Goal: Task Accomplishment & Management: Manage account settings

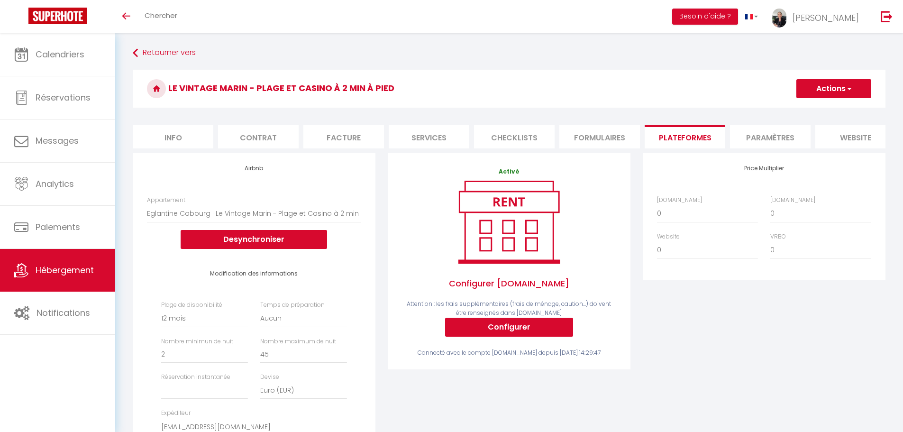
select select "15641-1471689145487418257"
select select "365"
select select
select select "EUR"
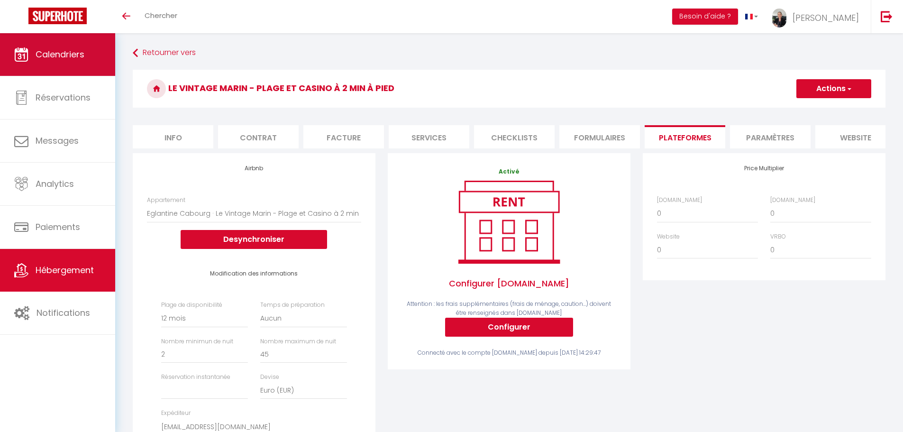
click at [57, 53] on span "Calendriers" at bounding box center [60, 54] width 49 height 12
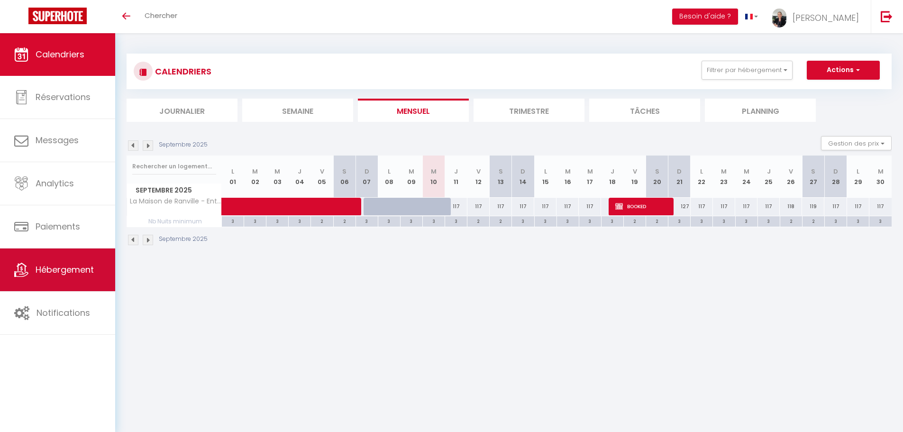
click at [55, 272] on span "Hébergement" at bounding box center [65, 270] width 58 height 12
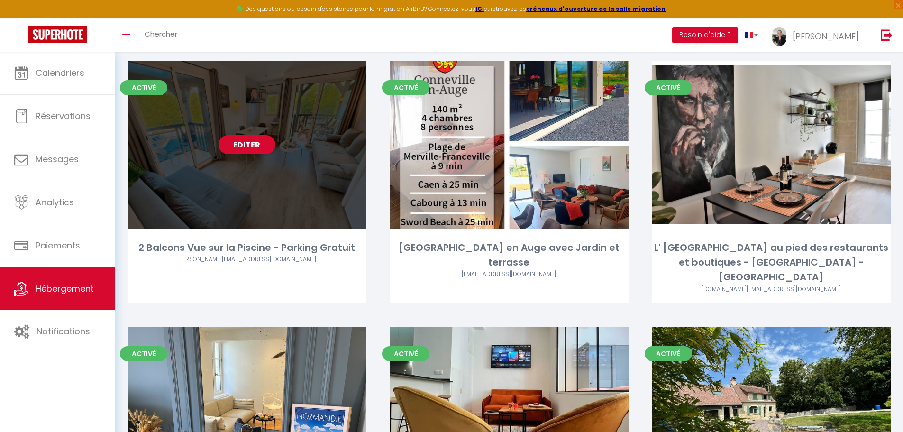
scroll to position [284, 0]
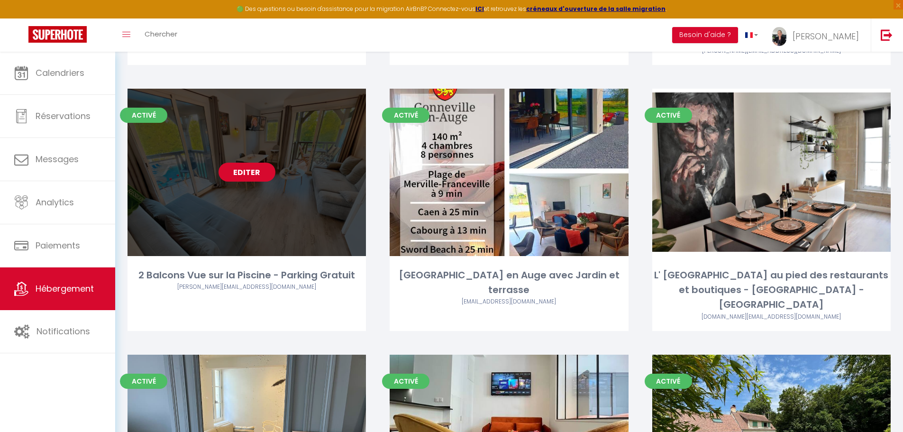
click at [257, 177] on link "Editer" at bounding box center [247, 172] width 57 height 19
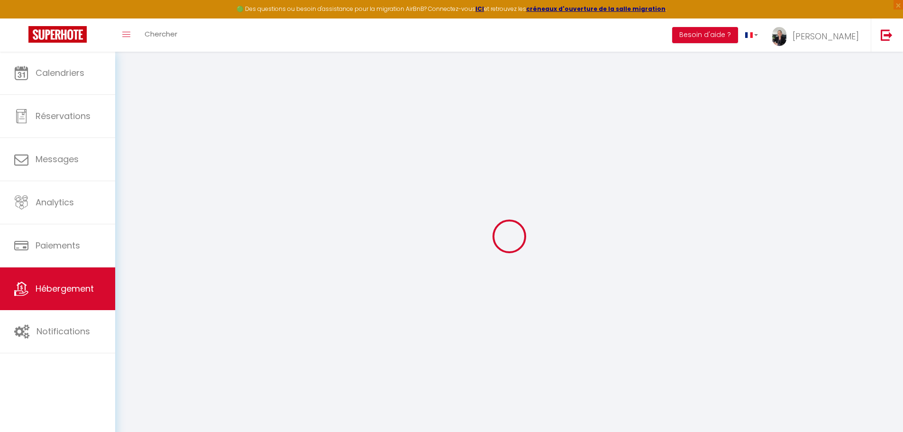
checkbox input "true"
checkbox input "false"
checkbox input "true"
checkbox input "false"
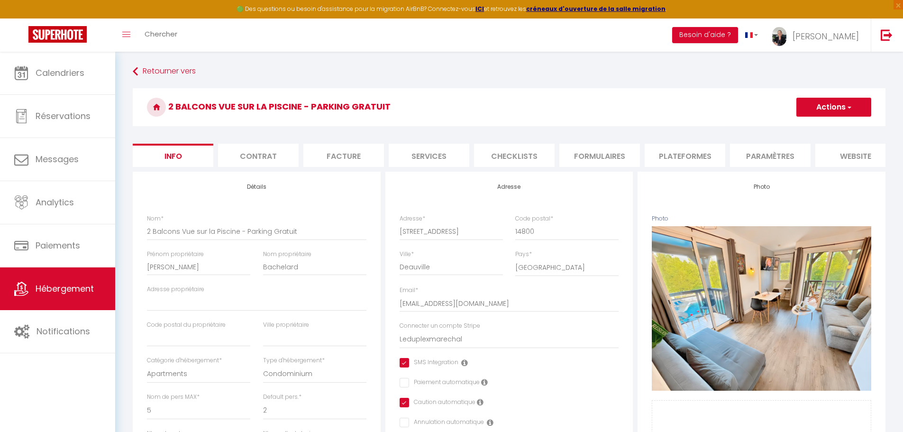
checkbox input "true"
checkbox input "false"
checkbox input "true"
checkbox input "false"
click at [86, 289] on span "Hébergement" at bounding box center [65, 288] width 58 height 12
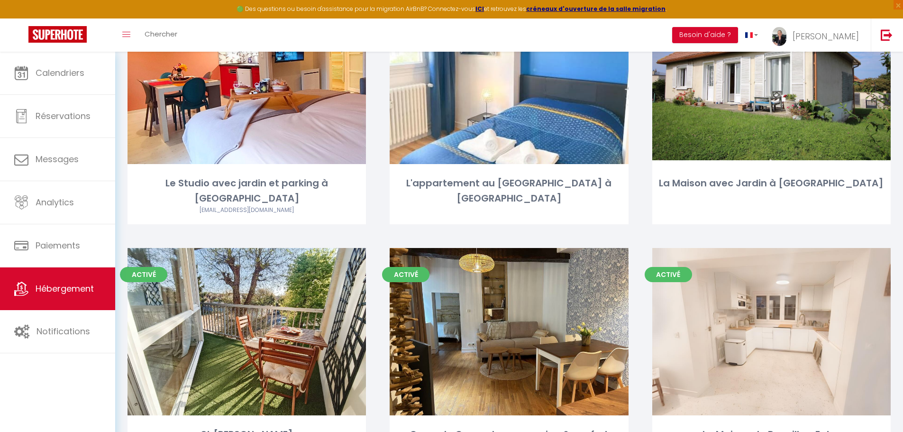
scroll to position [2417, 0]
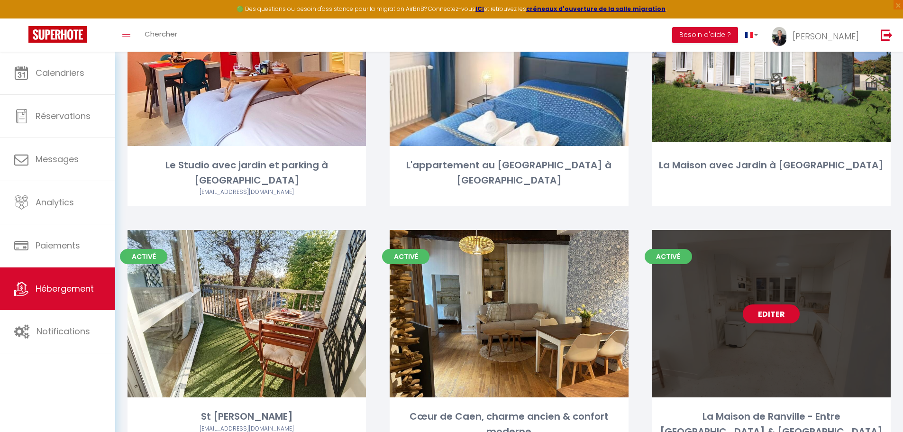
click at [769, 304] on link "Editer" at bounding box center [771, 313] width 57 height 19
select select "3"
select select "2"
select select "1"
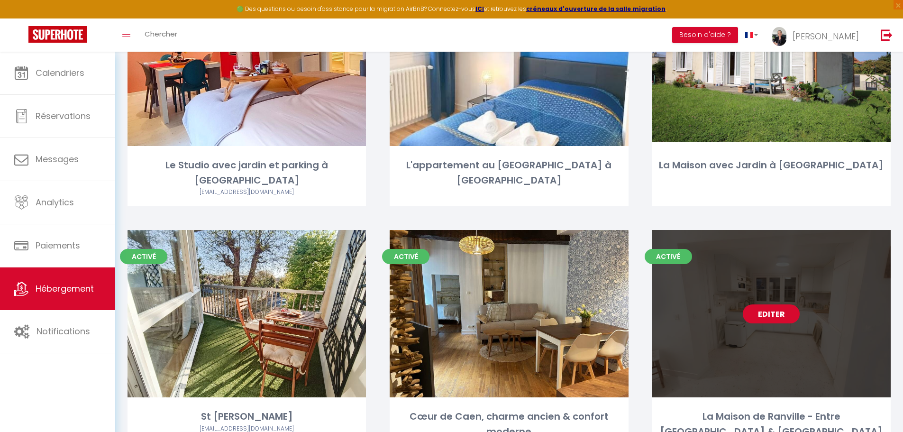
select select "1"
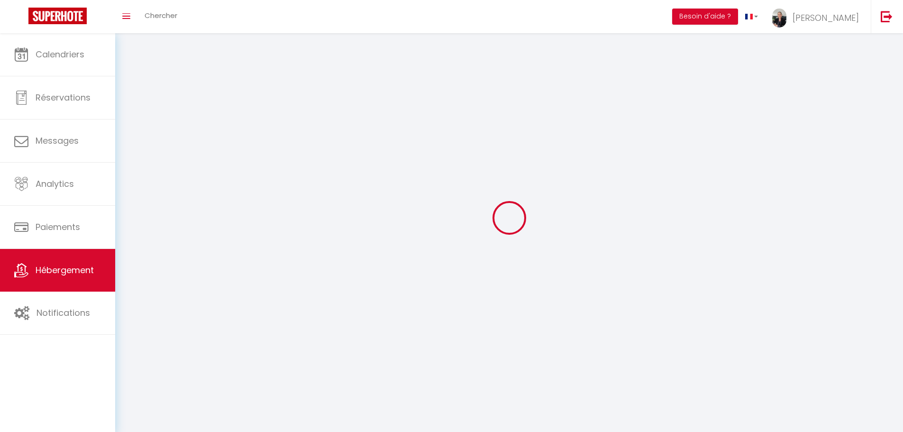
select select
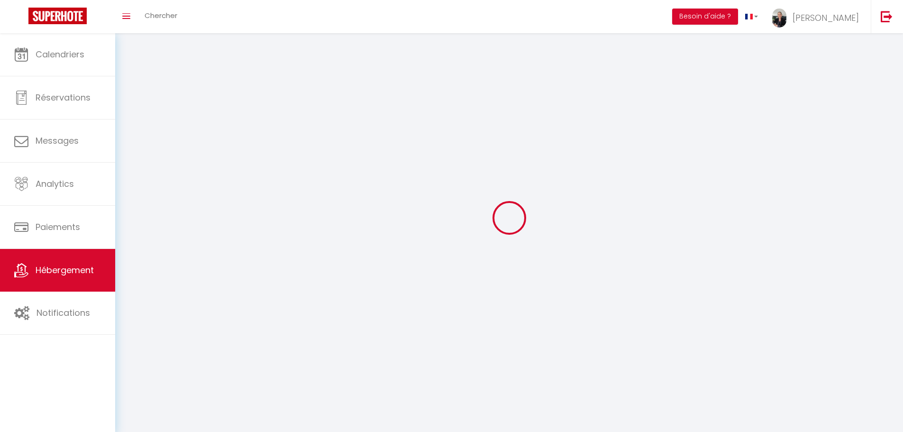
select select
checkbox input "false"
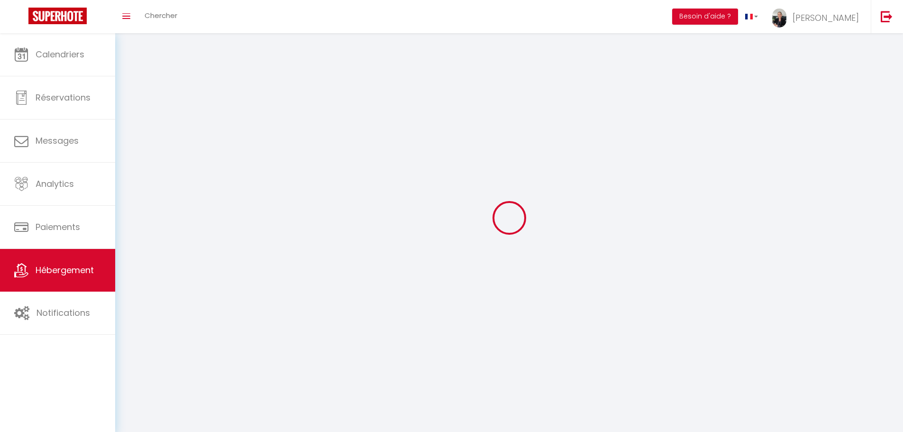
checkbox input "false"
select select
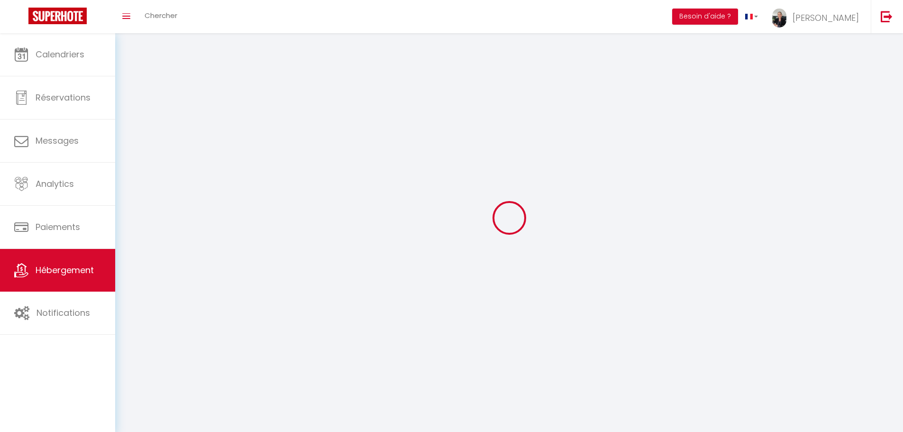
select select
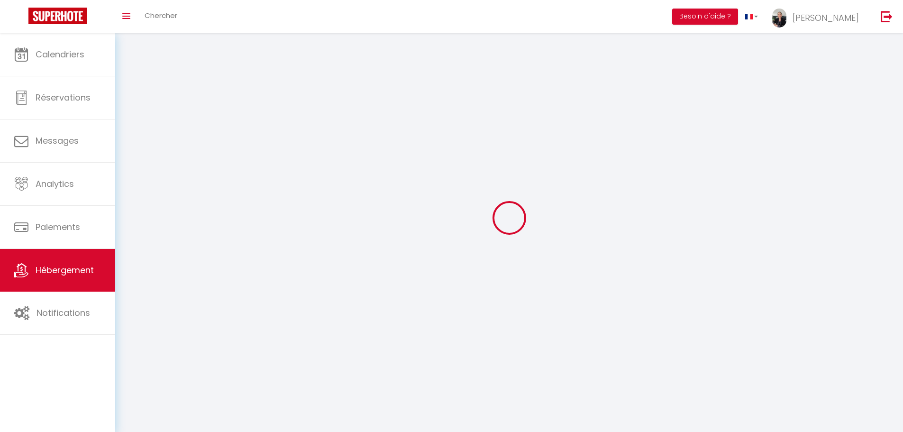
checkbox input "false"
select select
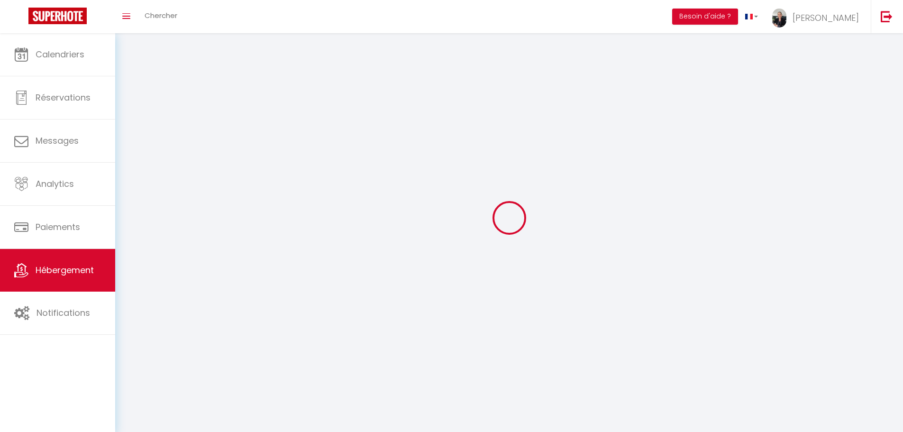
select select
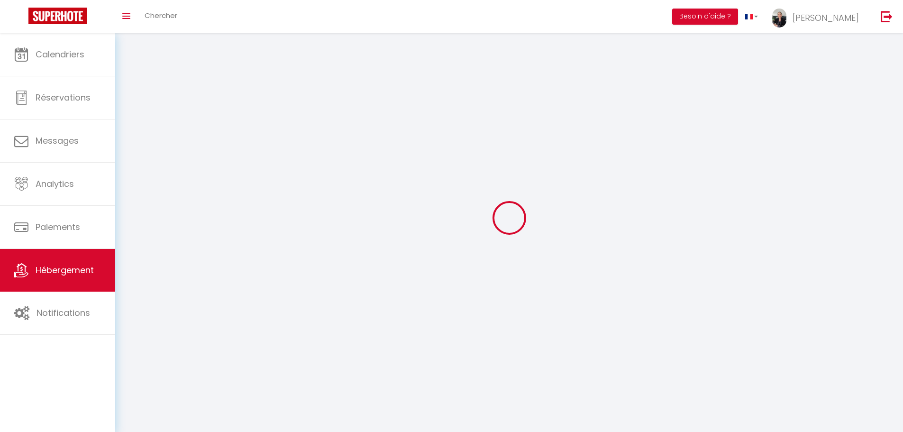
select select
checkbox input "false"
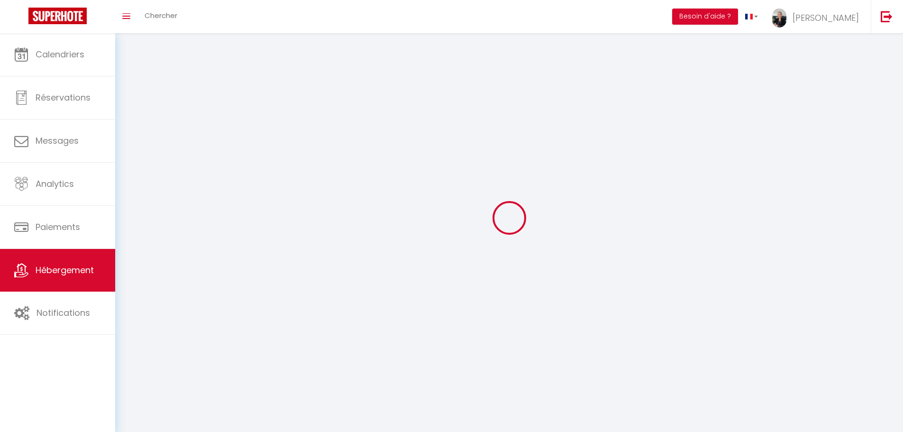
checkbox input "false"
select select
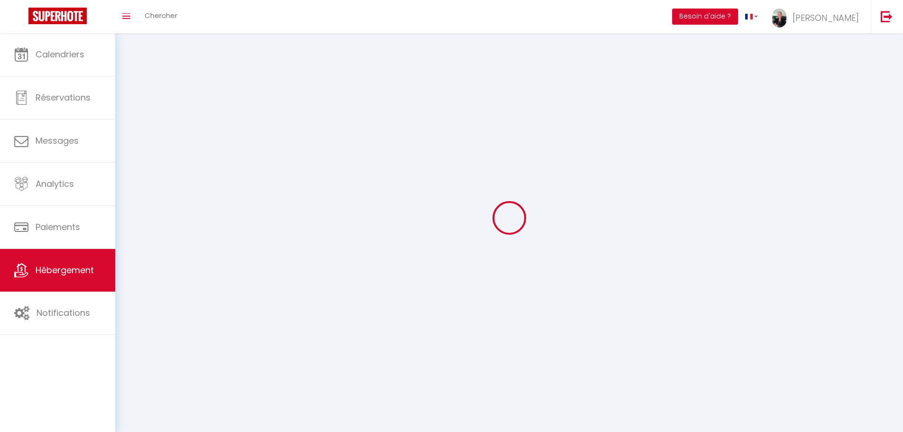
select select
checkbox input "false"
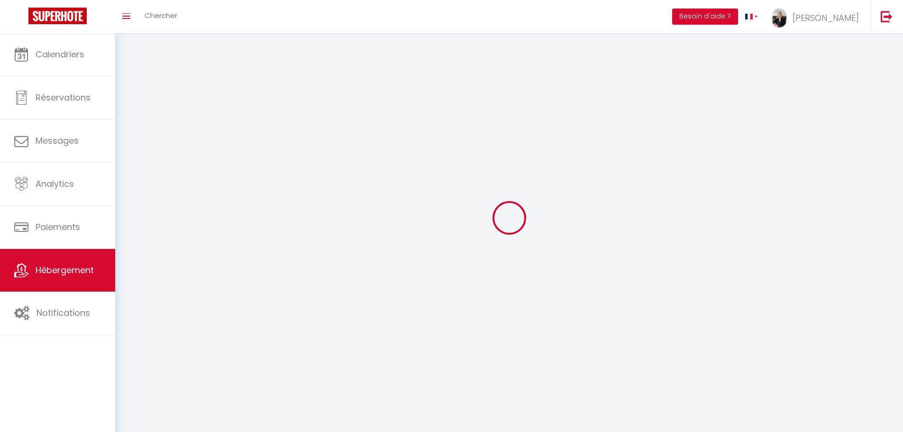
checkbox input "false"
select select
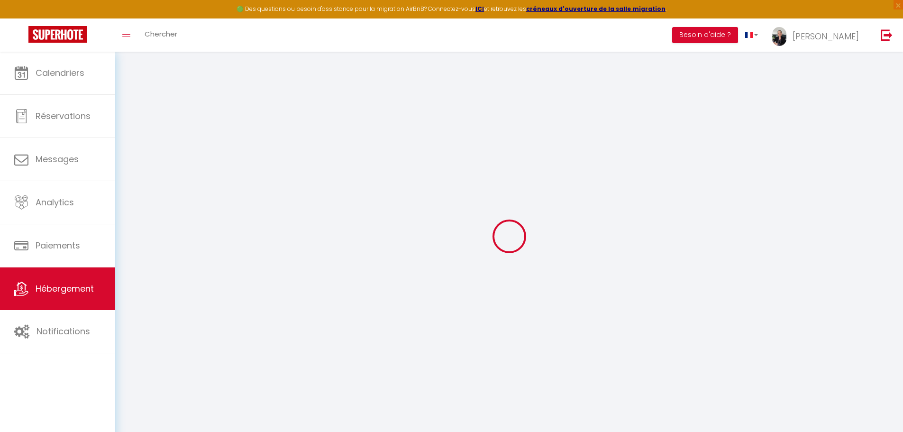
select select "+ 20 %"
select select
checkbox input "true"
checkbox input "false"
checkbox input "true"
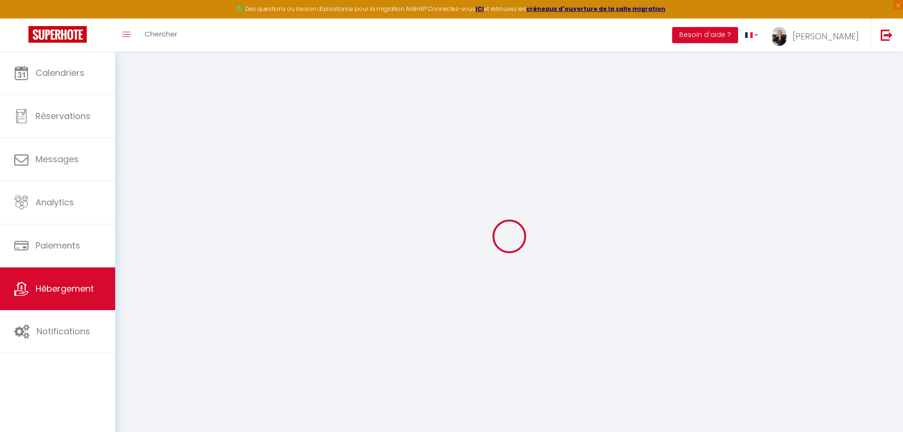
checkbox input "false"
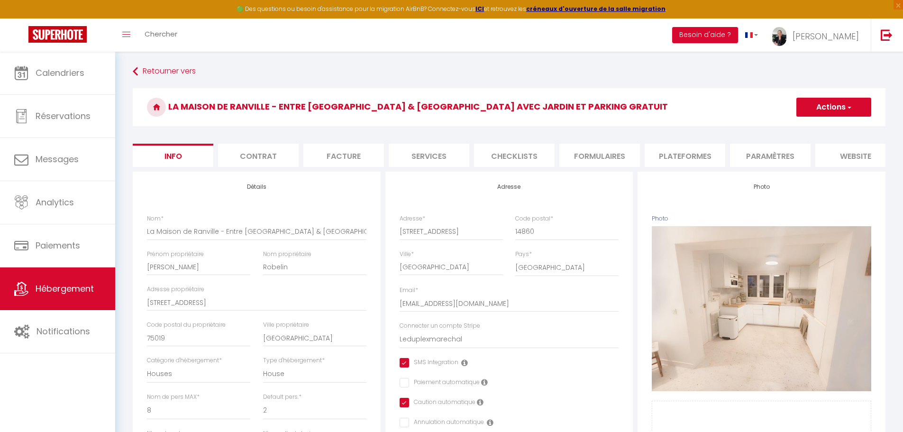
select select
checkbox input "true"
checkbox input "false"
checkbox input "true"
checkbox input "false"
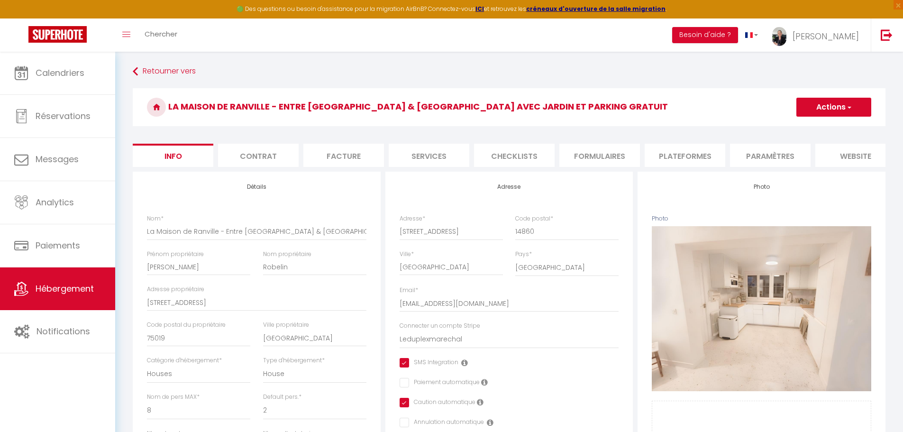
click at [672, 158] on li "Plateformes" at bounding box center [685, 155] width 81 height 23
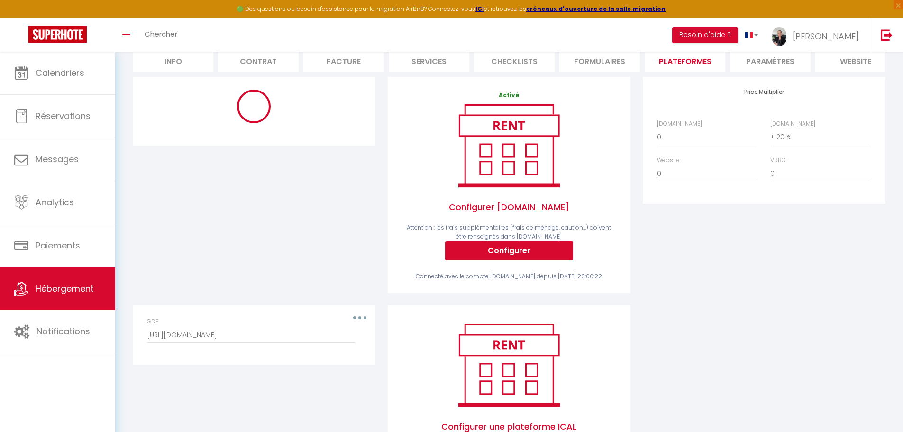
scroll to position [168, 0]
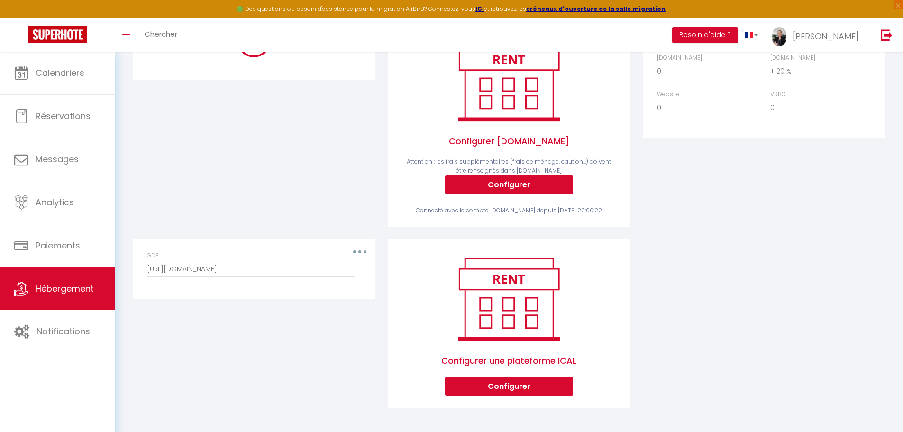
select select "365"
select select
select select "EUR"
select select
select select "16478-1420774115523125254"
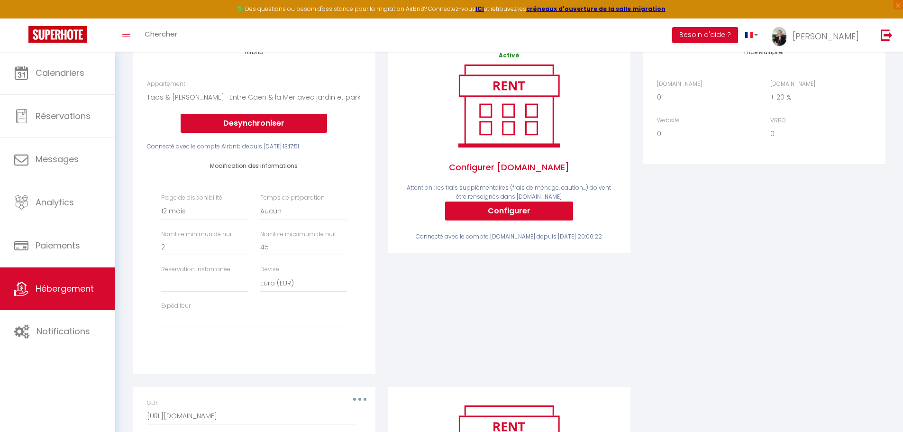
scroll to position [0, 0]
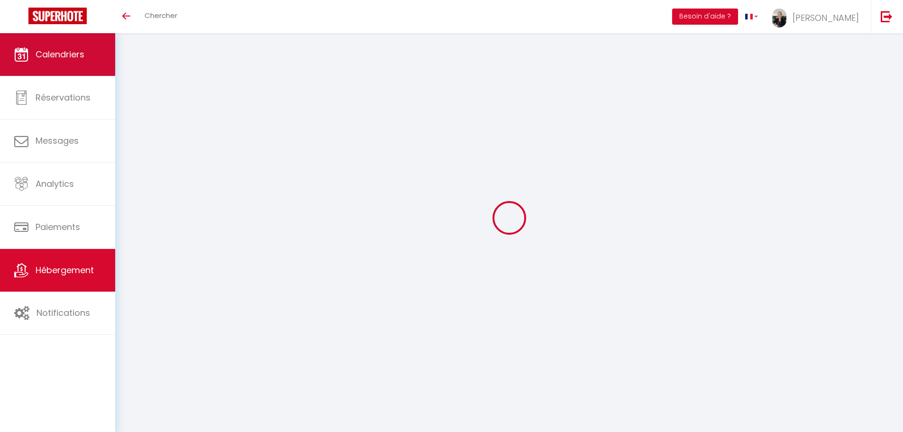
click at [65, 52] on span "Calendriers" at bounding box center [60, 54] width 49 height 12
